Goal: Use online tool/utility: Utilize a website feature to perform a specific function

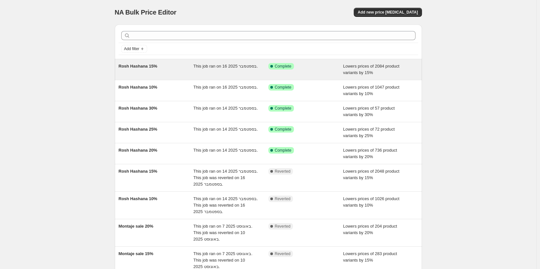
click at [153, 70] on div "Rosh Hashana 15%" at bounding box center [156, 69] width 75 height 13
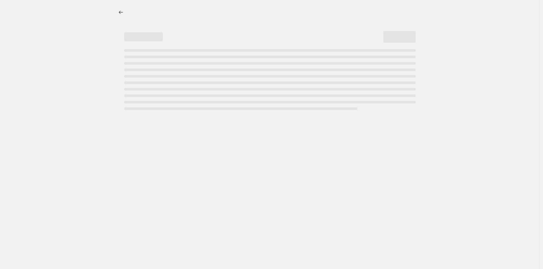
select select "percentage"
select select "tag"
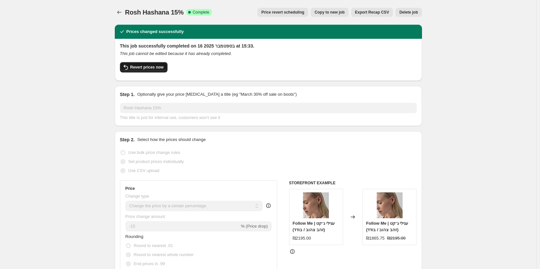
click at [155, 66] on span "Revert prices now" at bounding box center [146, 67] width 33 height 5
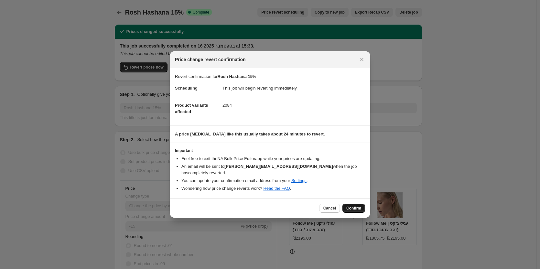
click at [359, 206] on span "Confirm" at bounding box center [353, 208] width 15 height 5
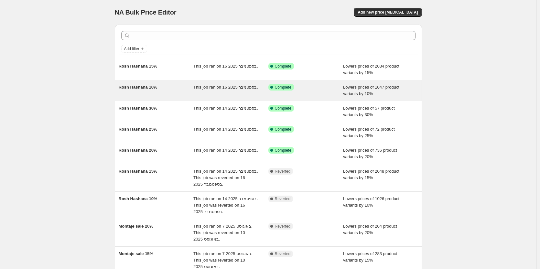
click at [156, 87] on span "Rosh Hashana 10%" at bounding box center [138, 87] width 39 height 5
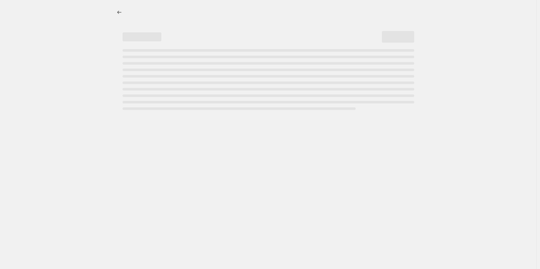
select select "percentage"
select select "tag"
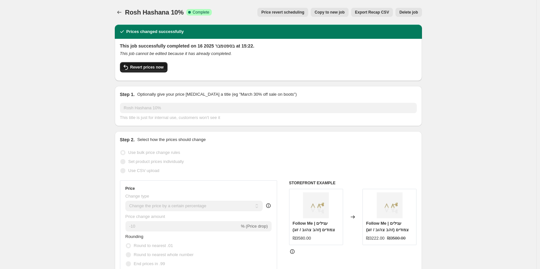
click at [150, 68] on span "Revert prices now" at bounding box center [146, 67] width 33 height 5
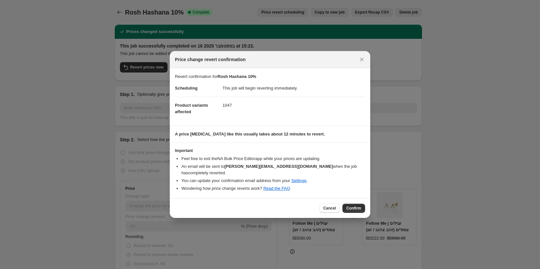
click at [352, 206] on span "Confirm" at bounding box center [353, 208] width 15 height 5
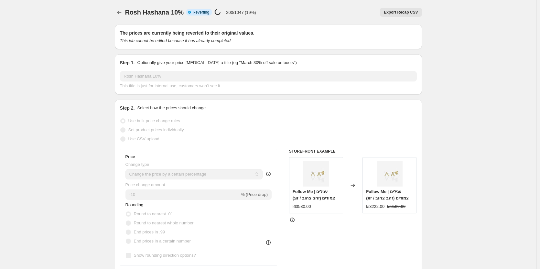
select select "percentage"
select select "tag"
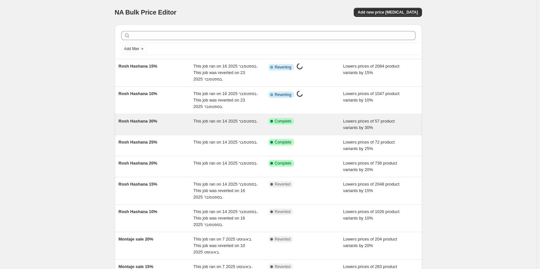
click at [134, 121] on span "Rosh Hashana 30%" at bounding box center [138, 121] width 39 height 5
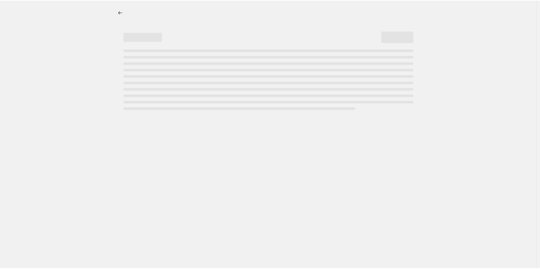
select select "percentage"
select select "tag"
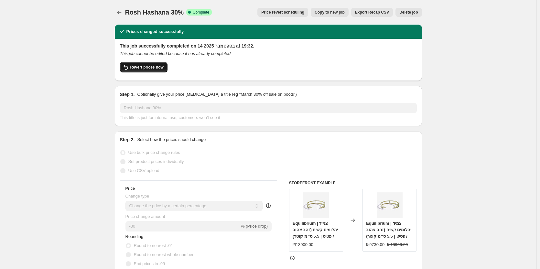
click at [153, 68] on span "Revert prices now" at bounding box center [146, 67] width 33 height 5
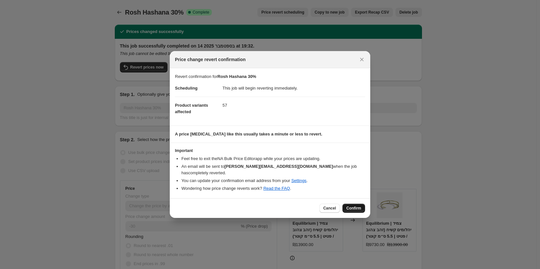
click at [359, 206] on span "Confirm" at bounding box center [353, 208] width 15 height 5
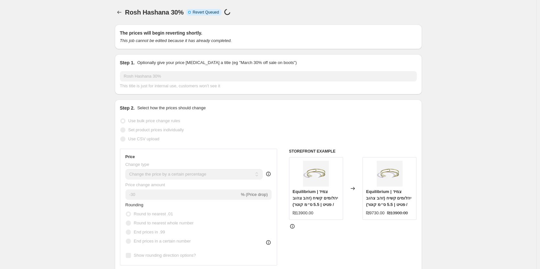
select select "percentage"
select select "tag"
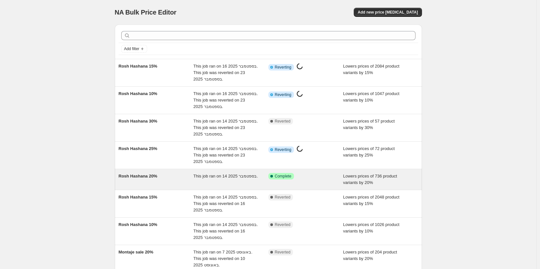
click at [146, 181] on div "Rosh Hashana 20%" at bounding box center [156, 179] width 75 height 13
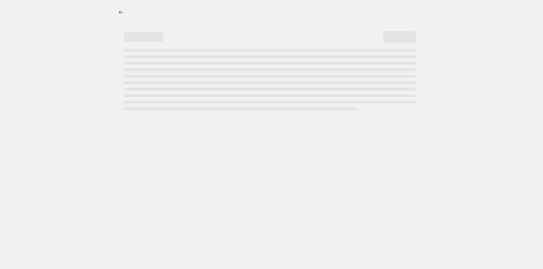
select select "percentage"
select select "tag"
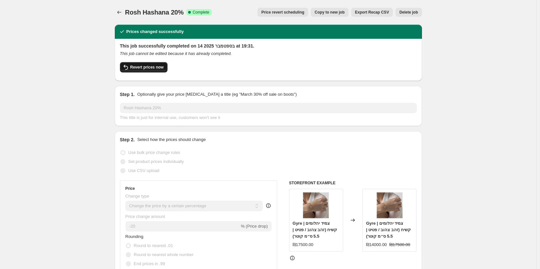
click at [146, 68] on span "Revert prices now" at bounding box center [146, 67] width 33 height 5
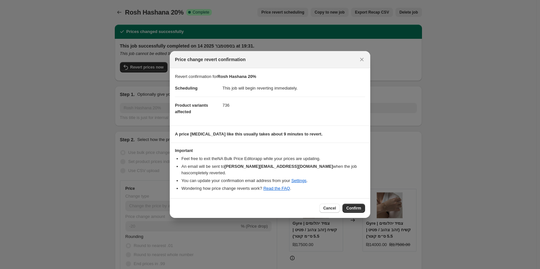
click at [361, 207] on button "Confirm" at bounding box center [353, 208] width 23 height 9
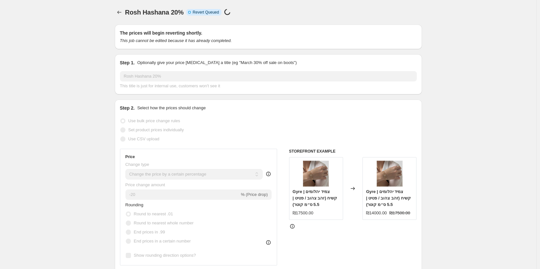
select select "percentage"
select select "tag"
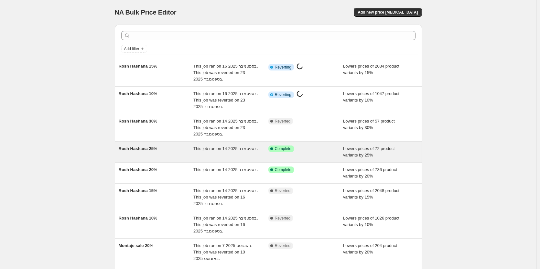
click at [143, 146] on span "Rosh Hashana 25%" at bounding box center [138, 148] width 39 height 5
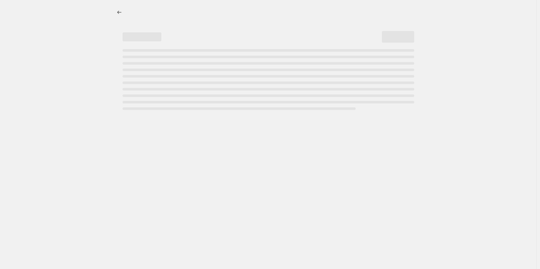
select select "percentage"
select select "tag"
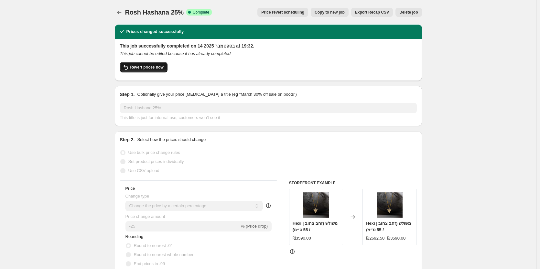
click at [152, 65] on span "Revert prices now" at bounding box center [146, 67] width 33 height 5
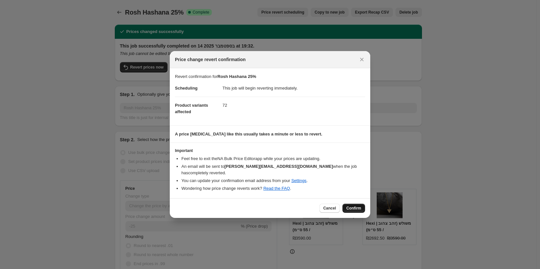
click at [356, 206] on span "Confirm" at bounding box center [353, 208] width 15 height 5
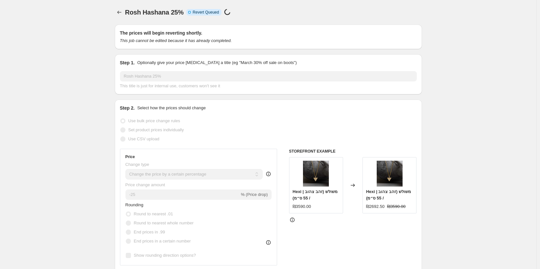
select select "percentage"
select select "tag"
select select "percentage"
select select "tag"
